Goal: Browse casually

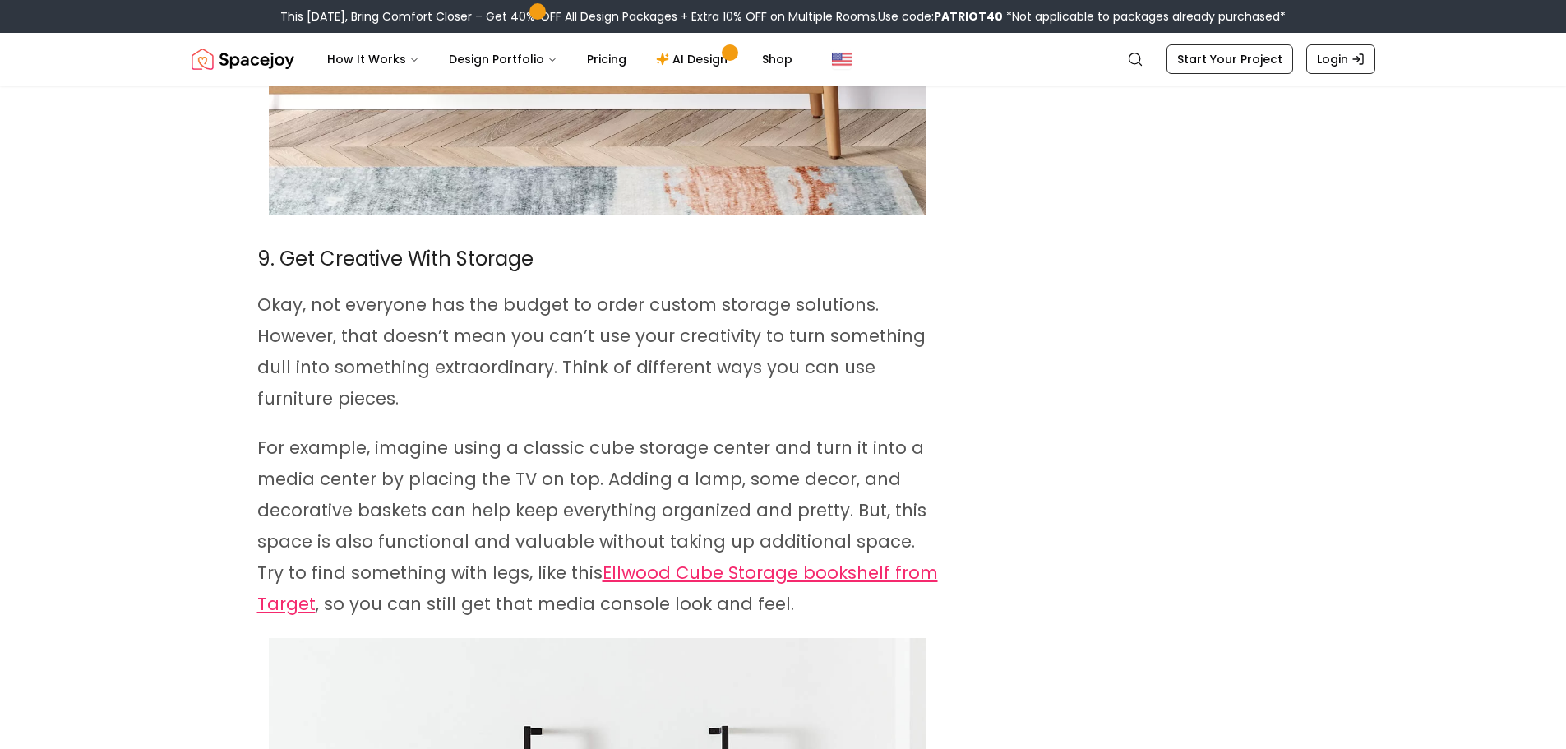
scroll to position [10243, 0]
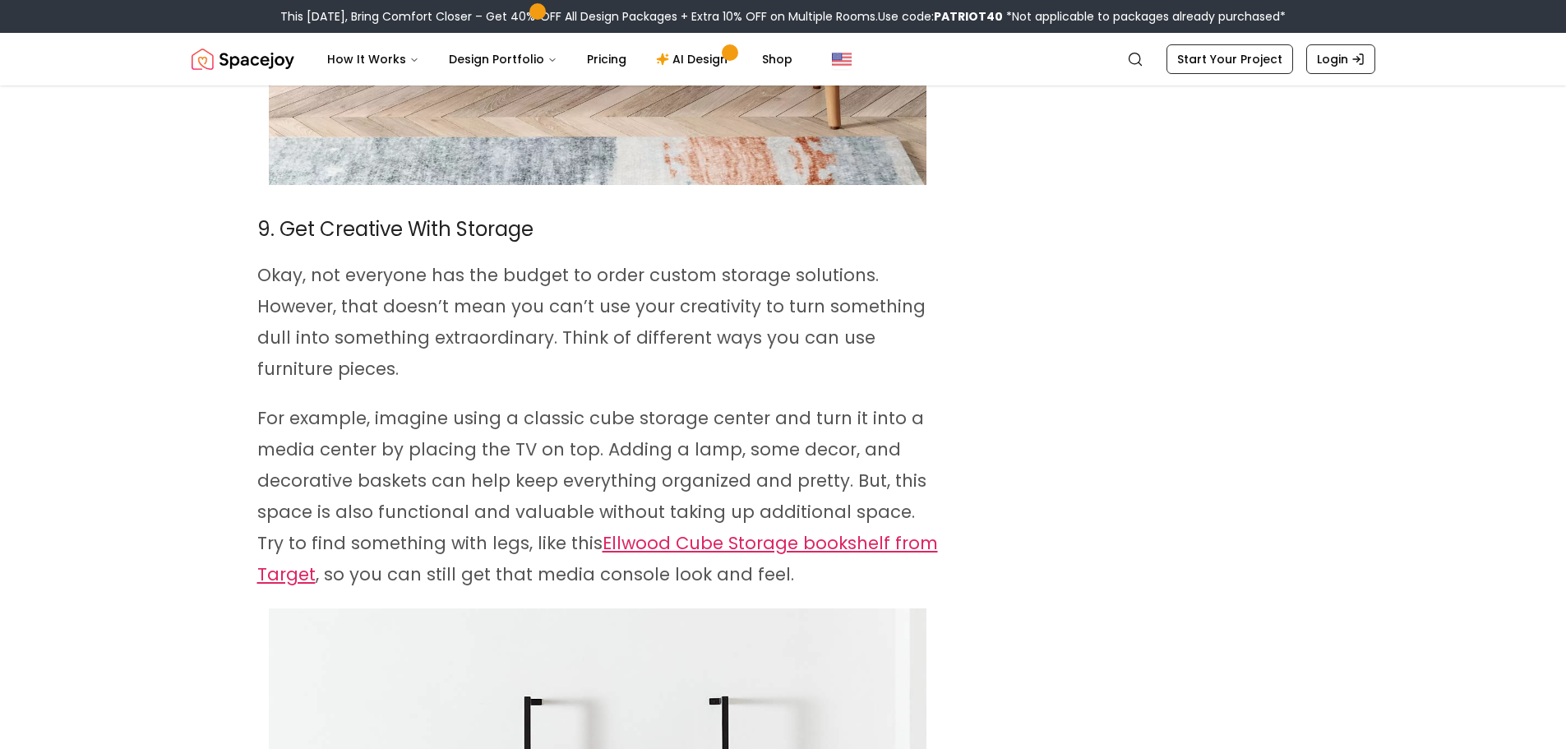
click at [733, 531] on link "Ellwood Cube Storage bookshelf from Target" at bounding box center [597, 558] width 681 height 55
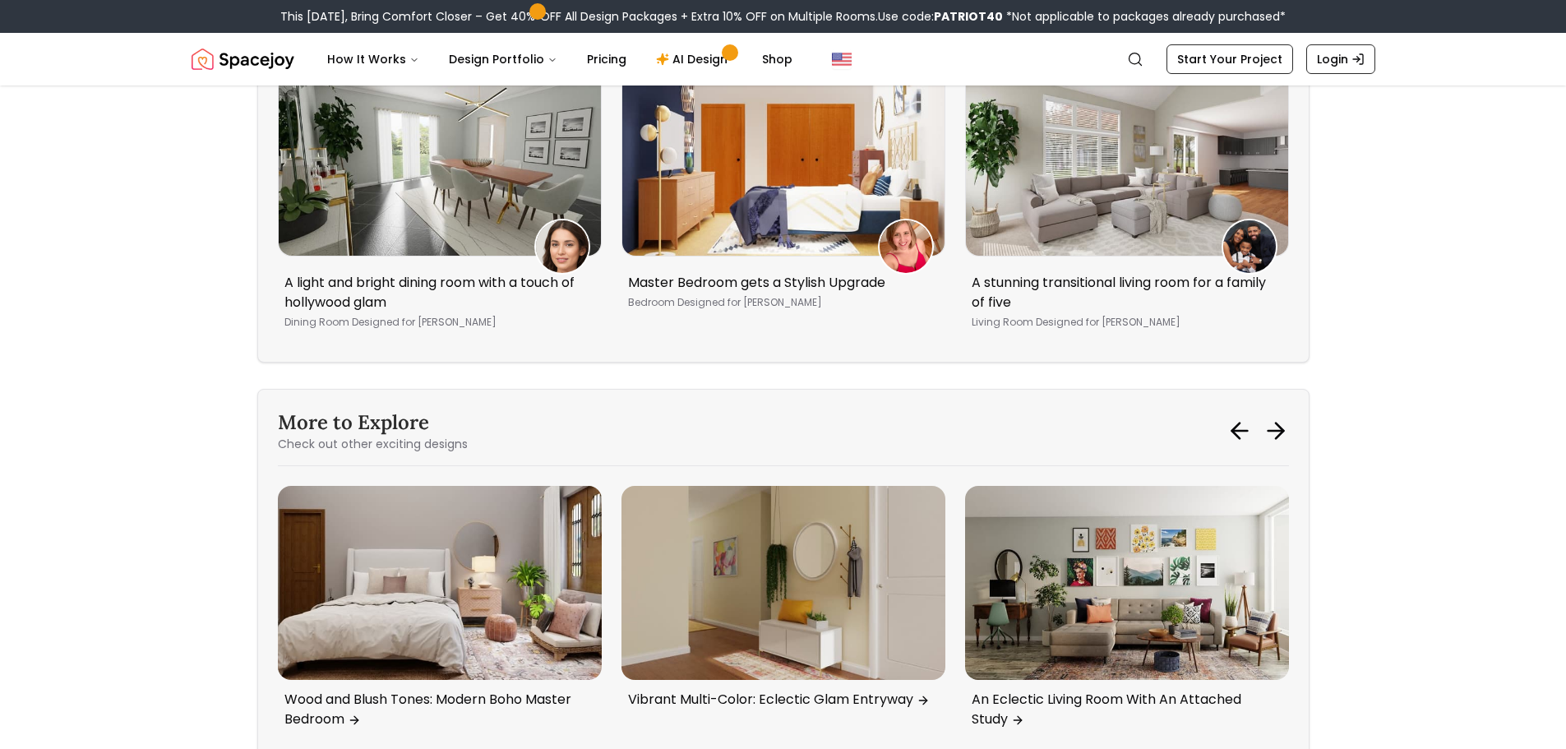
scroll to position [14355, 0]
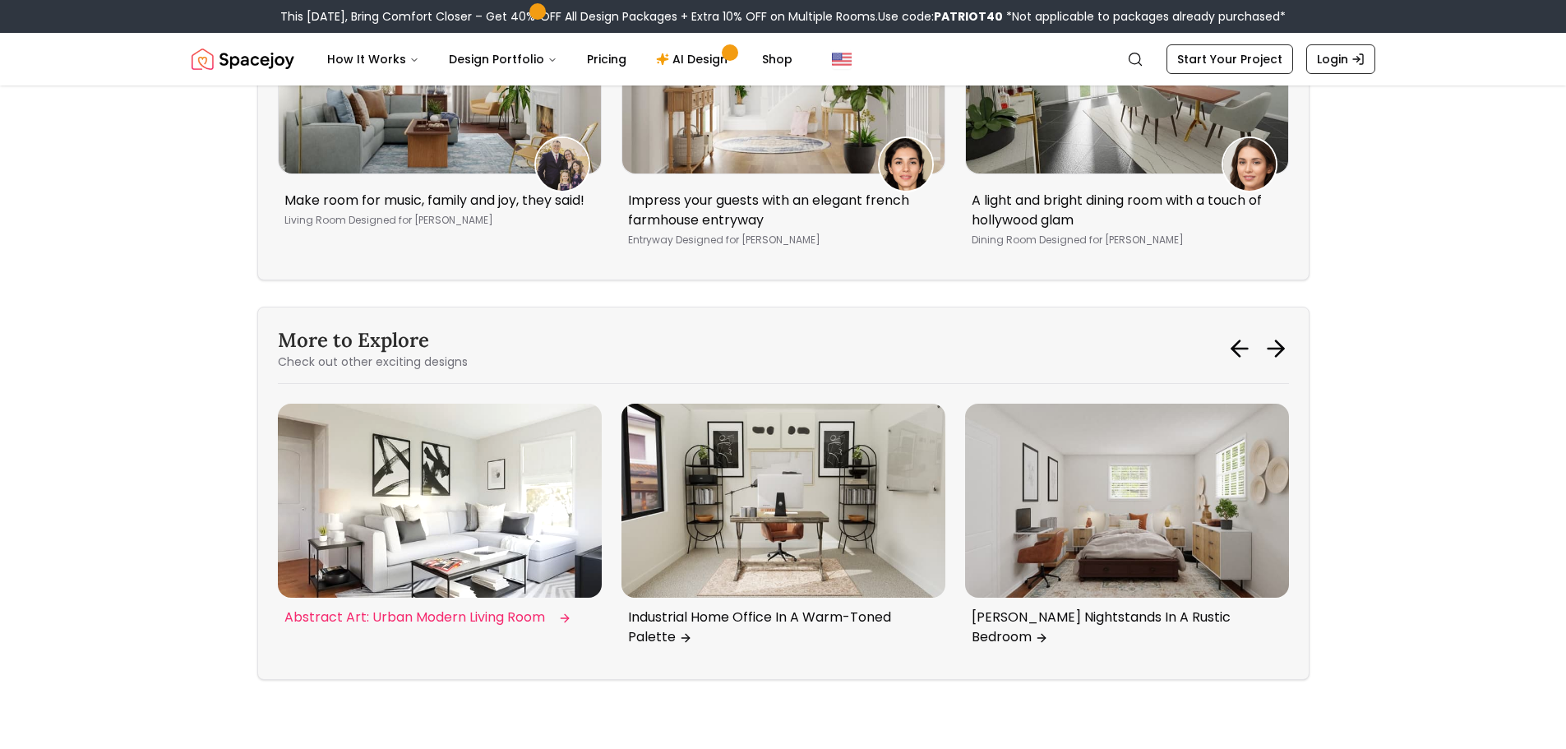
click at [405, 404] on img "6 / 6" at bounding box center [440, 501] width 324 height 194
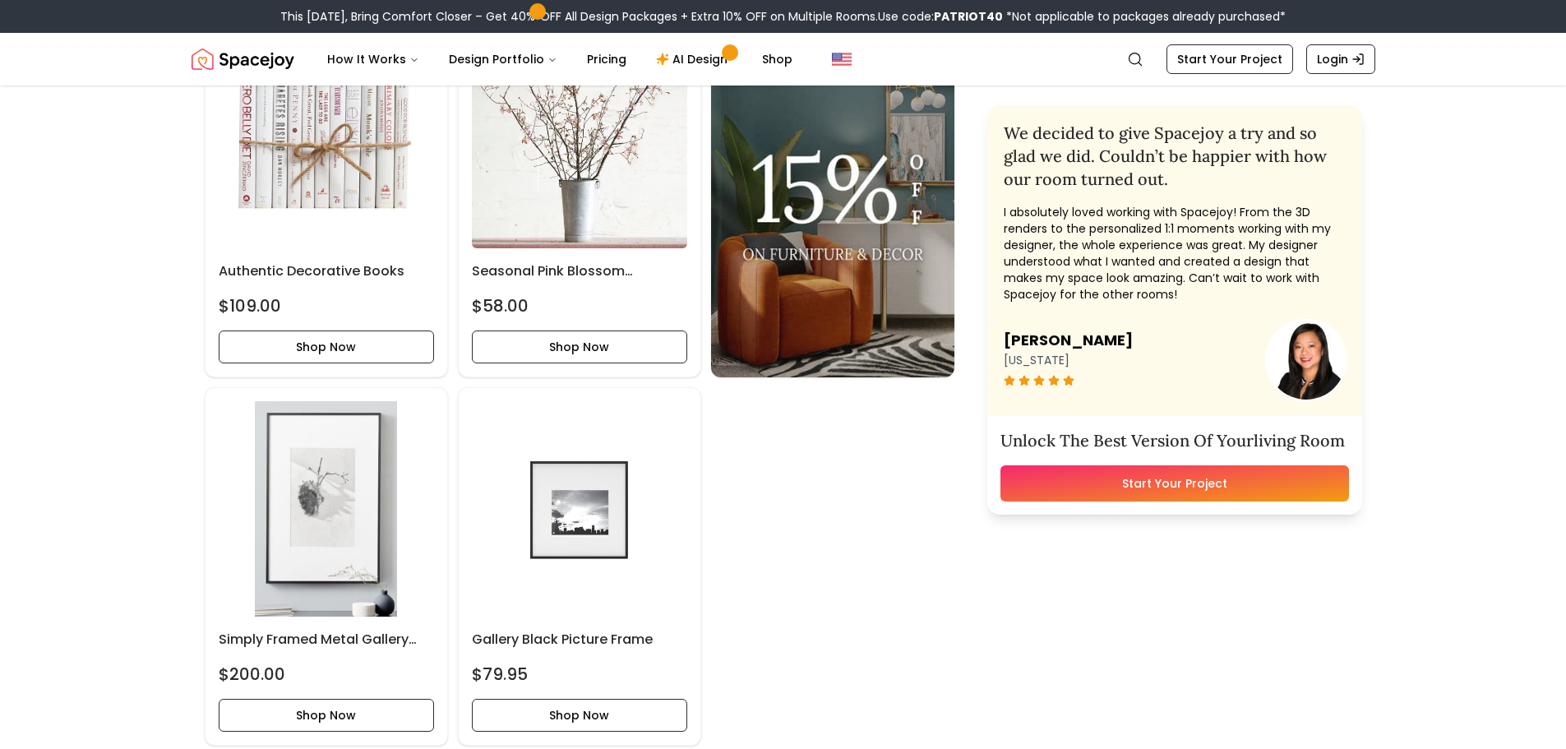
scroll to position [4852, 0]
